Goal: Information Seeking & Learning: Learn about a topic

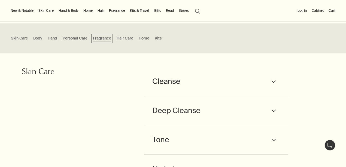
click at [106, 40] on span "Fragrance" at bounding box center [102, 39] width 18 height 6
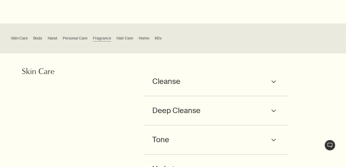
scroll to position [694, 0]
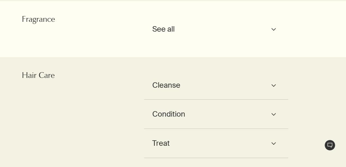
click at [263, 28] on div "See all downArrow" at bounding box center [216, 29] width 128 height 13
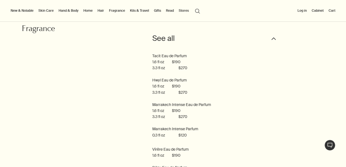
scroll to position [677, 0]
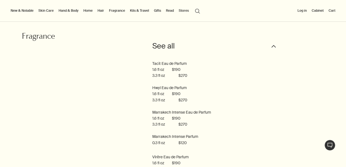
click at [158, 44] on span "See all" at bounding box center [163, 46] width 22 height 13
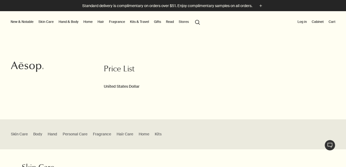
scroll to position [0, 0]
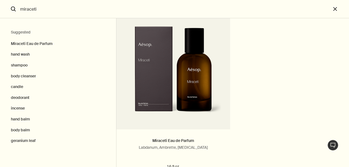
scroll to position [50, 0]
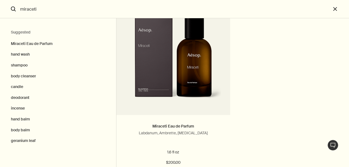
type input "miraceti"
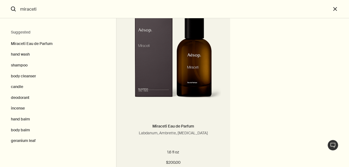
click at [215, 134] on p "Labdanum, Ambrette, [MEDICAL_DATA]" at bounding box center [174, 133] width 98 height 5
click at [192, 125] on link "Miraceti Eau de Parfum" at bounding box center [173, 126] width 42 height 5
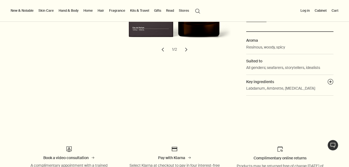
scroll to position [174, 0]
click at [327, 95] on dd "Labdanum, Ambrette, [MEDICAL_DATA]" at bounding box center [289, 90] width 87 height 10
click at [327, 86] on button "plusAndCloseWithCircle" at bounding box center [330, 82] width 6 height 8
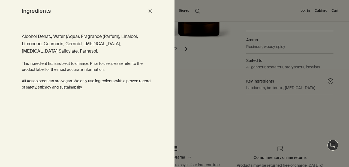
click at [153, 13] on button "close" at bounding box center [150, 10] width 7 height 9
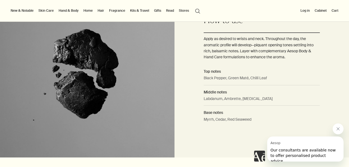
scroll to position [388, 0]
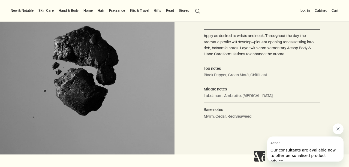
click at [125, 133] on video at bounding box center [87, 68] width 174 height 173
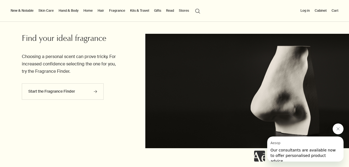
scroll to position [1083, 0]
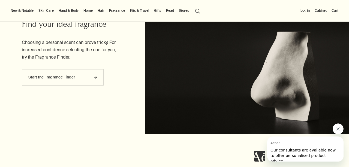
click at [121, 10] on link "Fragrance" at bounding box center [117, 10] width 18 height 7
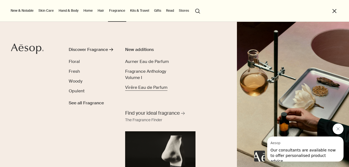
click at [139, 87] on span "Virēre Eau de Parfum" at bounding box center [146, 88] width 42 height 6
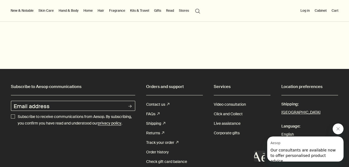
scroll to position [929, 0]
